Goal: Find specific page/section: Find specific page/section

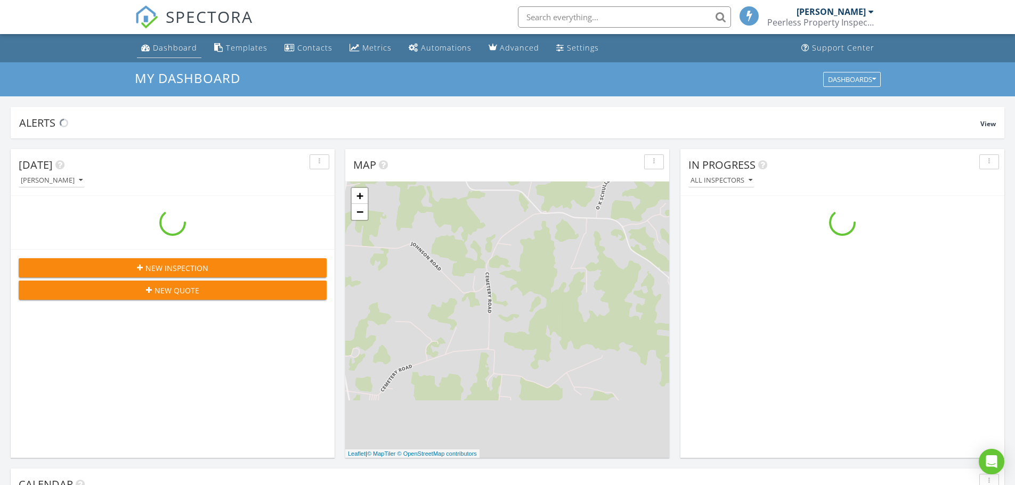
scroll to position [986, 1032]
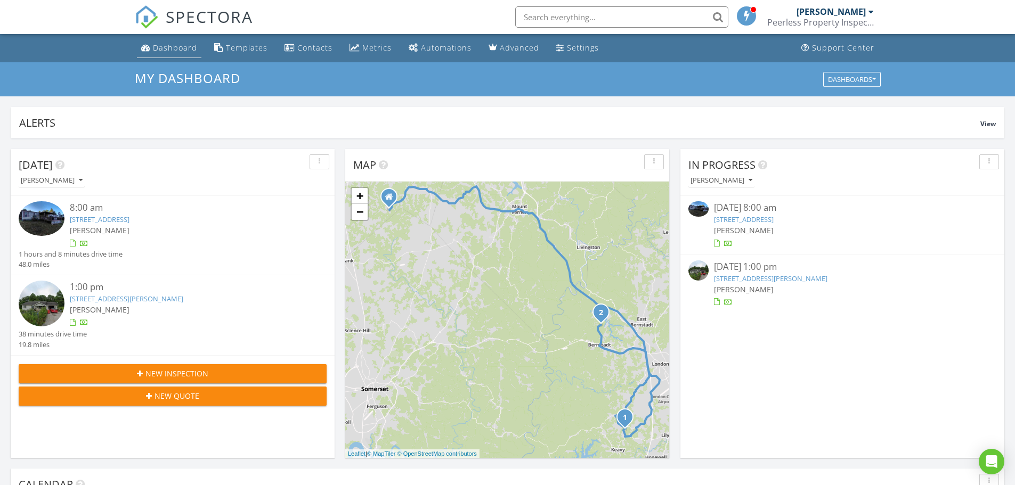
click at [170, 51] on div "Dashboard" at bounding box center [175, 48] width 44 height 10
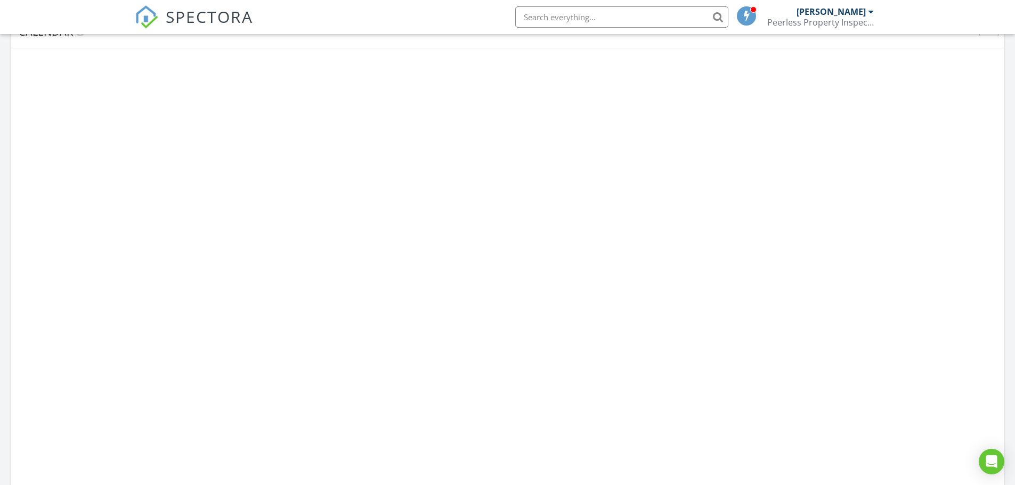
scroll to position [457, 0]
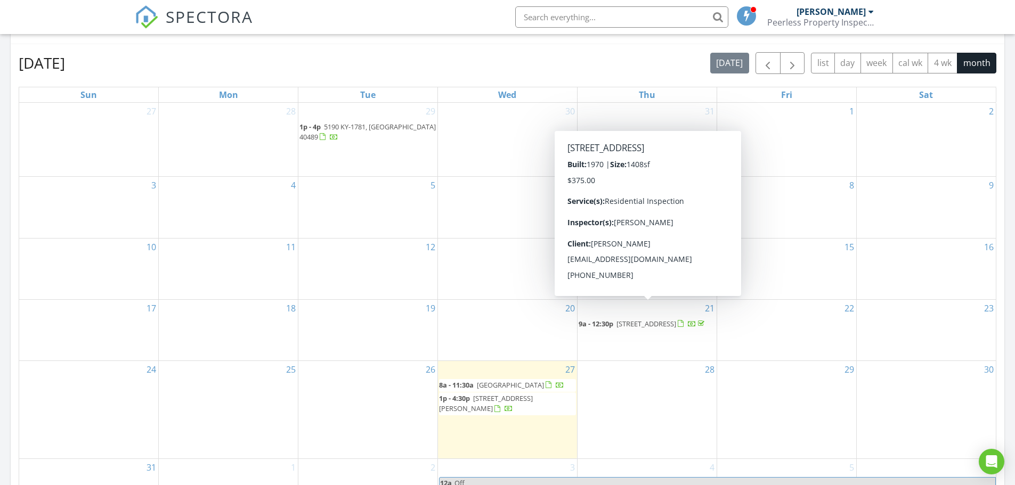
click at [653, 319] on span "[STREET_ADDRESS]" at bounding box center [647, 324] width 60 height 10
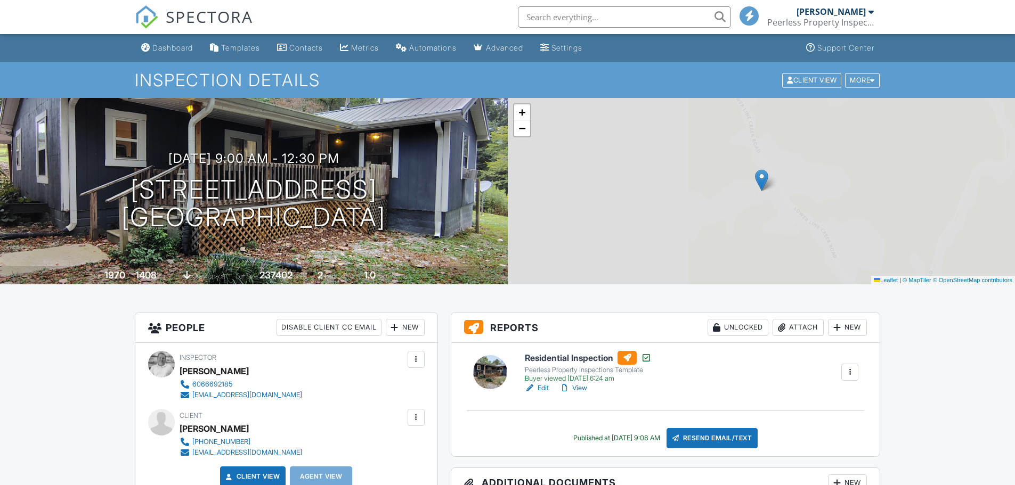
scroll to position [107, 0]
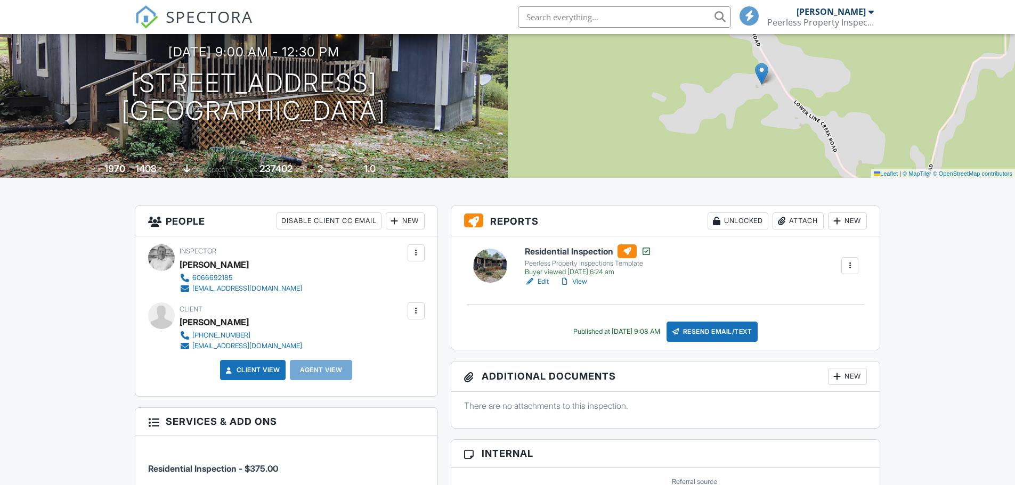
click at [568, 264] on div "Peerless Property Inspections Template" at bounding box center [588, 264] width 127 height 9
